Goal: Task Accomplishment & Management: Manage account settings

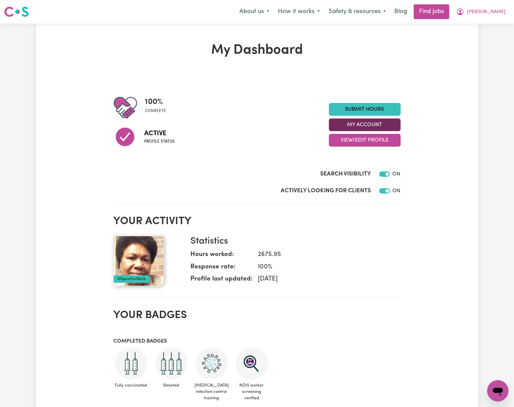
click at [371, 127] on button "My Account" at bounding box center [365, 124] width 72 height 13
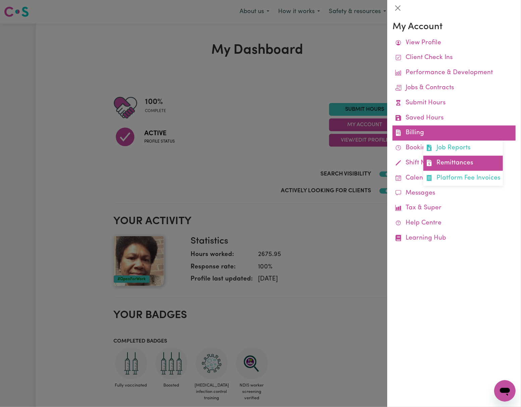
click at [453, 160] on link "Remittances" at bounding box center [463, 163] width 80 height 15
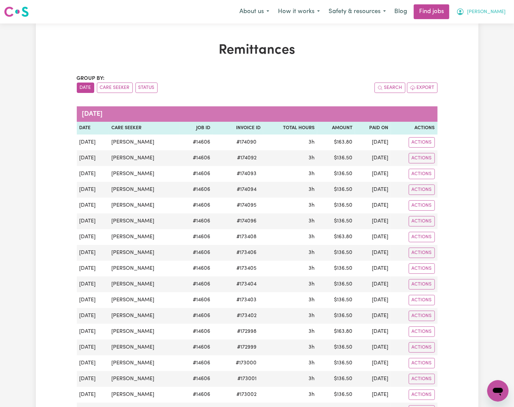
click at [500, 7] on button "[PERSON_NAME]" at bounding box center [481, 12] width 58 height 14
click at [504, 35] on link "My Dashboard" at bounding box center [483, 38] width 53 height 13
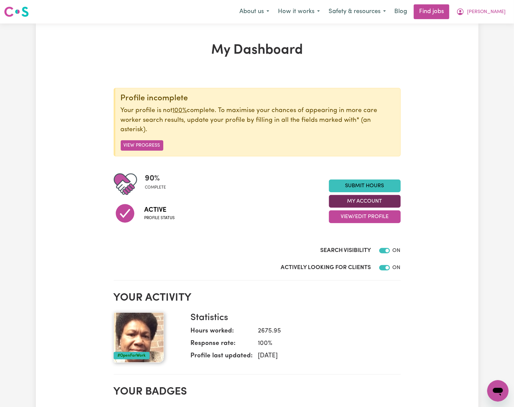
click at [378, 205] on button "My Account" at bounding box center [365, 201] width 72 height 13
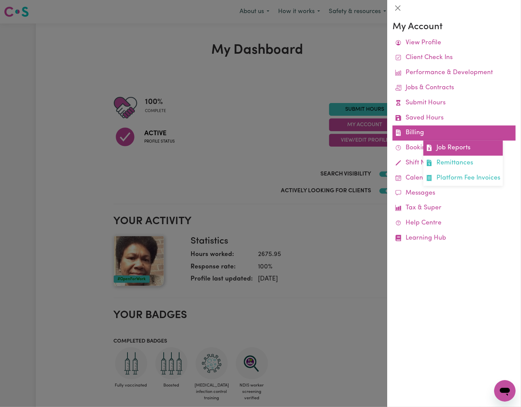
click at [448, 150] on link "Job Reports" at bounding box center [463, 148] width 80 height 15
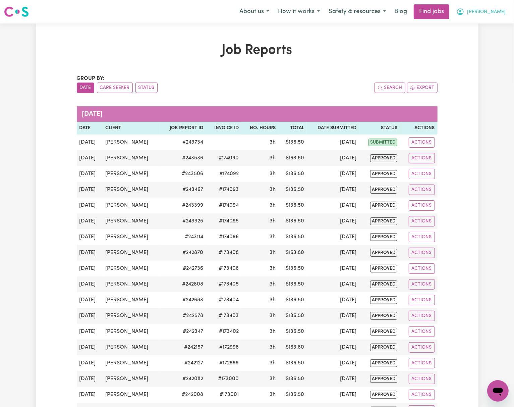
click at [493, 10] on span "[PERSON_NAME]" at bounding box center [486, 11] width 39 height 7
click at [492, 52] on link "Logout" at bounding box center [483, 51] width 53 height 13
